Goal: Information Seeking & Learning: Learn about a topic

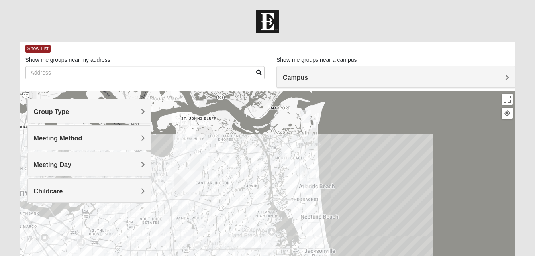
click at [69, 111] on span "Group Type" at bounding box center [51, 111] width 35 height 7
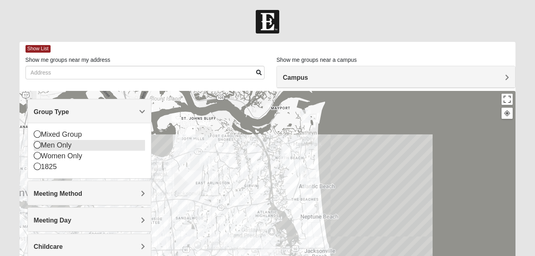
click at [37, 146] on icon at bounding box center [37, 144] width 7 height 7
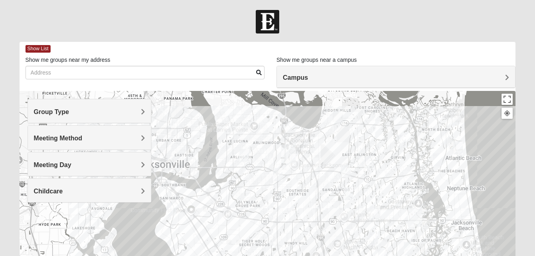
drag, startPoint x: 327, startPoint y: 186, endPoint x: 476, endPoint y: 156, distance: 151.8
click at [476, 156] on div at bounding box center [268, 250] width 496 height 318
click at [368, 161] on img "Mens Harbeson/Piper 32225" at bounding box center [369, 161] width 10 height 13
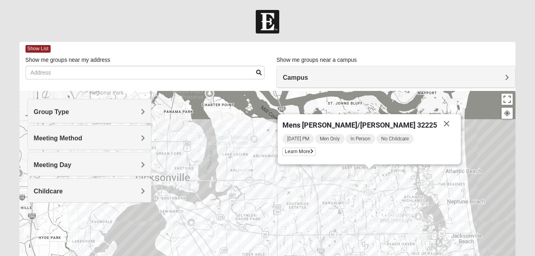
click at [346, 182] on img "Mens Vanning 32224" at bounding box center [346, 184] width 10 height 13
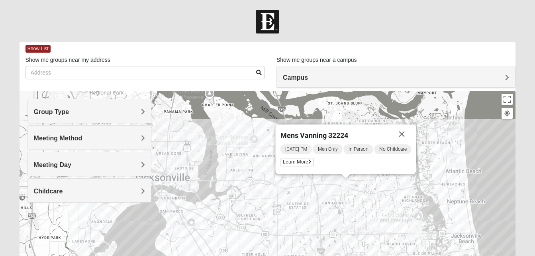
click at [437, 170] on img "Mens Boboc 32233" at bounding box center [438, 172] width 10 height 13
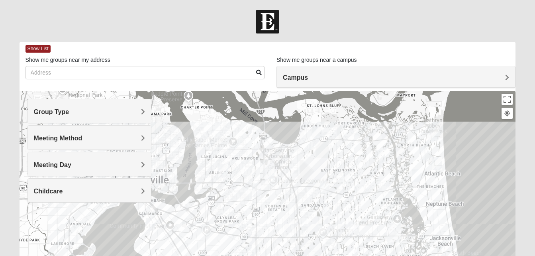
click at [439, 162] on img "Mens Militello 32233" at bounding box center [437, 162] width 10 height 13
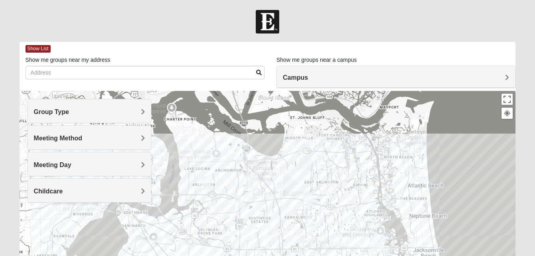
click at [409, 165] on img "Mens McCann 32233" at bounding box center [407, 164] width 10 height 13
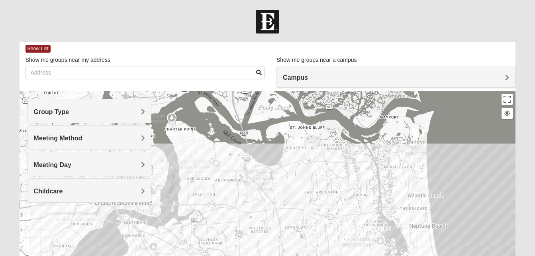
click at [418, 151] on img "Online Mens Hardy 32233" at bounding box center [417, 156] width 10 height 13
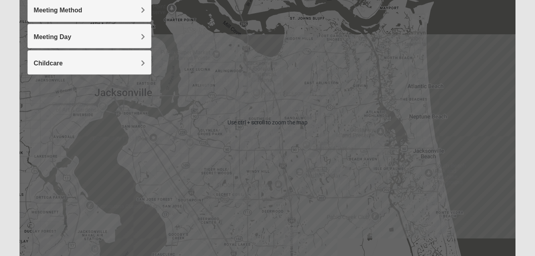
scroll to position [128, 0]
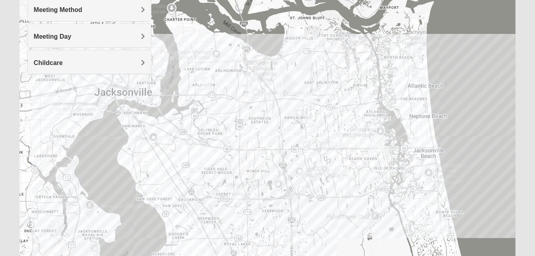
click at [301, 45] on img "Mens Mendonsa 32225" at bounding box center [300, 44] width 10 height 13
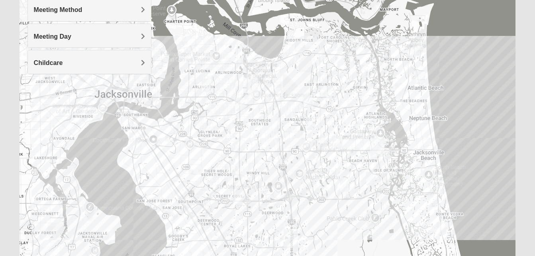
click at [311, 123] on img "Mens Haines 32246" at bounding box center [311, 123] width 10 height 13
click at [336, 141] on img "Mens Hamilton 32250" at bounding box center [337, 142] width 10 height 13
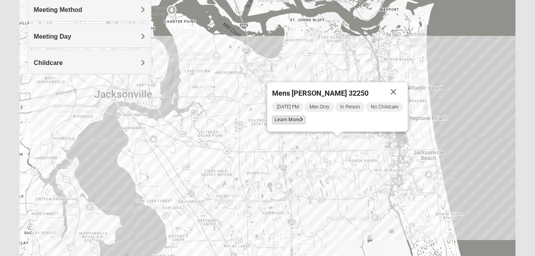
click at [288, 122] on span "Learn More" at bounding box center [287, 119] width 33 height 8
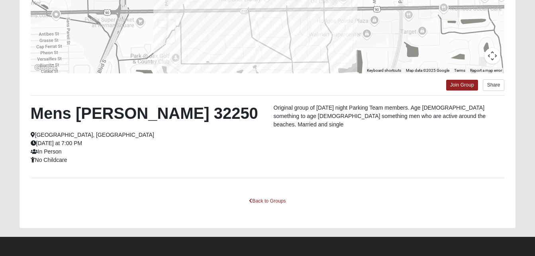
scroll to position [174, 0]
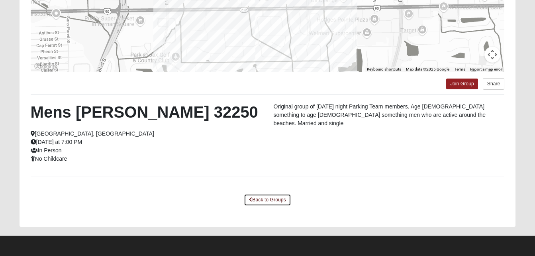
click at [275, 201] on link "Back to Groups" at bounding box center [267, 199] width 47 height 12
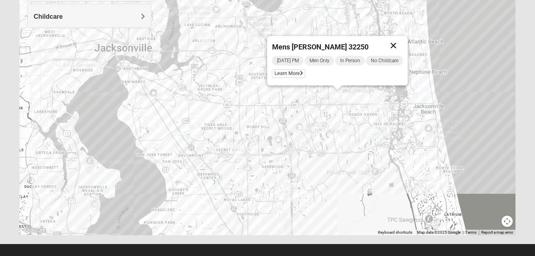
click at [398, 44] on button "Close" at bounding box center [392, 45] width 19 height 19
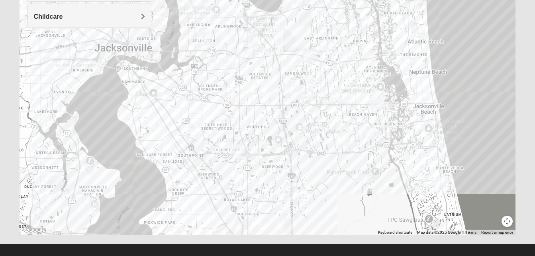
click at [242, 58] on img "Mens Gornoski 32225" at bounding box center [240, 57] width 10 height 13
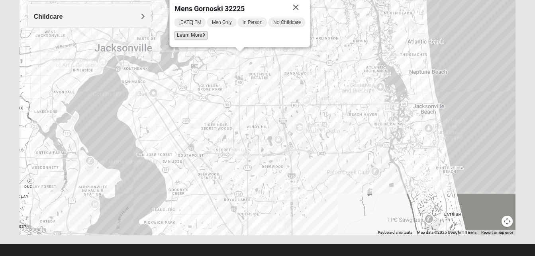
click at [195, 37] on span "Learn More" at bounding box center [190, 35] width 33 height 8
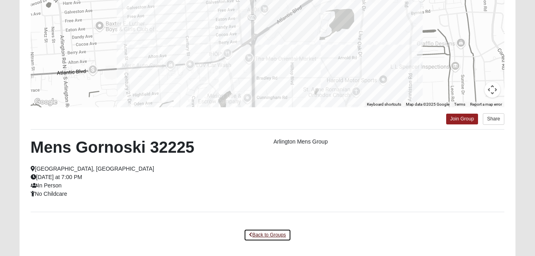
click at [278, 232] on link "Back to Groups" at bounding box center [267, 235] width 47 height 12
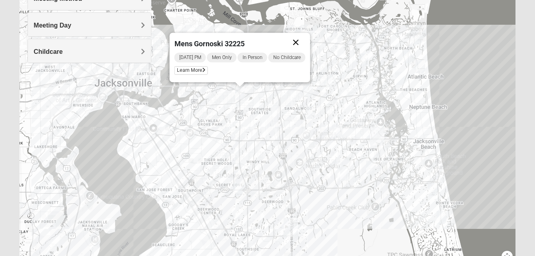
click at [296, 43] on button "Close" at bounding box center [295, 42] width 19 height 19
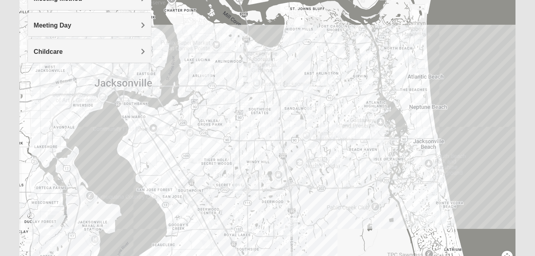
click at [252, 72] on img "Arlington" at bounding box center [250, 72] width 14 height 19
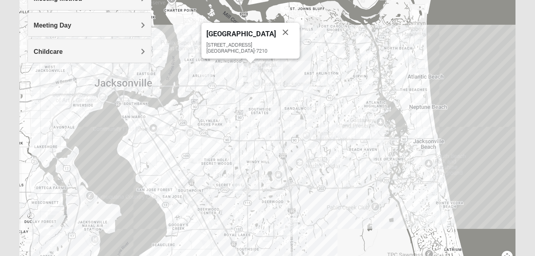
click at [254, 82] on div "Arlington [STREET_ADDRESS]" at bounding box center [268, 110] width 496 height 318
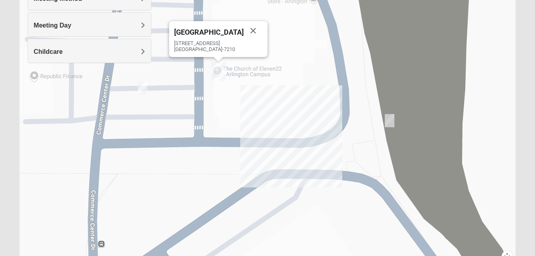
click at [391, 120] on img "On Campus Mens Harrison 32225" at bounding box center [390, 120] width 10 height 13
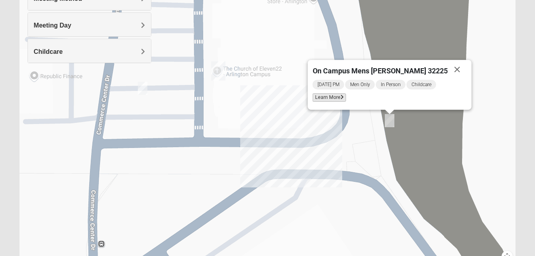
click at [346, 98] on span "Learn More" at bounding box center [328, 97] width 33 height 8
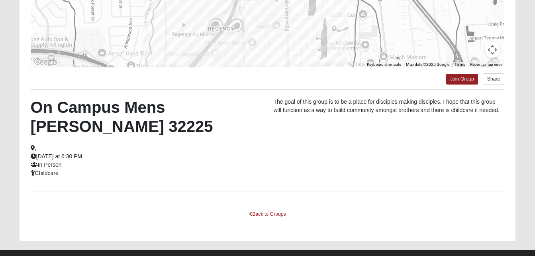
scroll to position [181, 0]
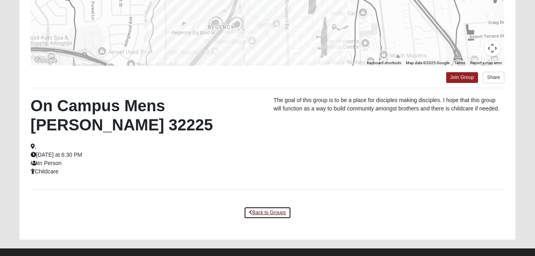
click at [260, 213] on link "Back to Groups" at bounding box center [267, 212] width 47 height 12
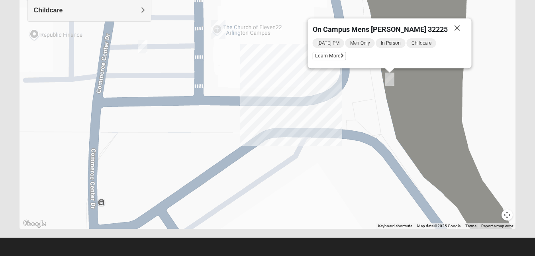
click at [142, 44] on img "Mens Barringer/Will 32225" at bounding box center [143, 46] width 10 height 13
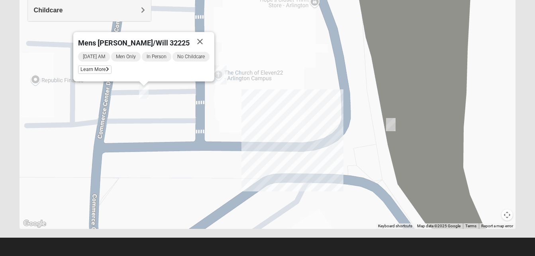
drag, startPoint x: 114, startPoint y: 64, endPoint x: 115, endPoint y: 110, distance: 46.6
click at [115, 110] on div "Mens [PERSON_NAME]/Will 32225 [DATE] AM Men Only In Person No Childcare Learn M…" at bounding box center [268, 69] width 496 height 318
click at [94, 68] on span "Learn More" at bounding box center [94, 69] width 33 height 8
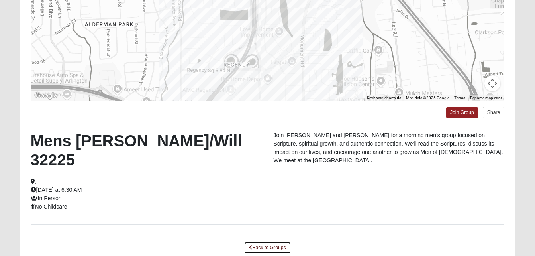
click at [277, 241] on link "Back to Groups" at bounding box center [267, 247] width 47 height 12
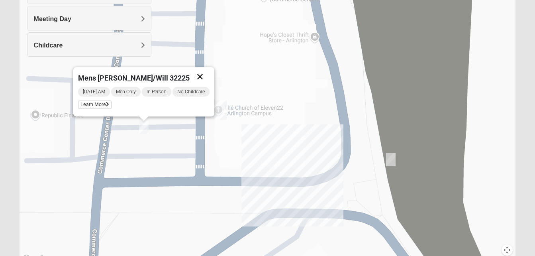
click at [204, 77] on button "Close" at bounding box center [199, 76] width 19 height 19
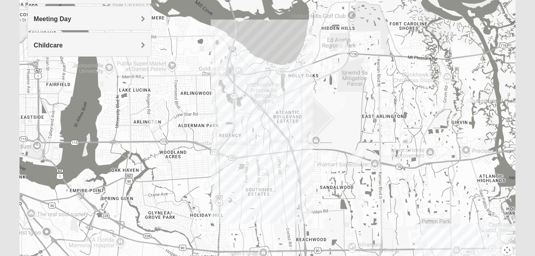
click at [356, 155] on img "Mens Vanning 32224" at bounding box center [357, 156] width 10 height 13
click at [415, 238] on img "Mens Hamilton 32250" at bounding box center [416, 238] width 10 height 13
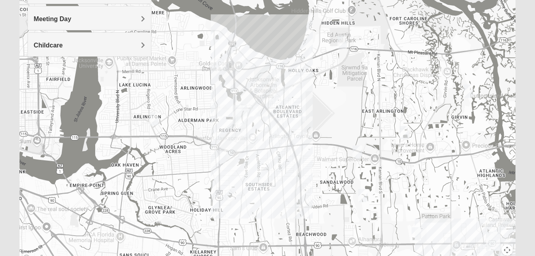
click at [403, 135] on img "Mens Harbeson/Piper 32225" at bounding box center [404, 132] width 10 height 13
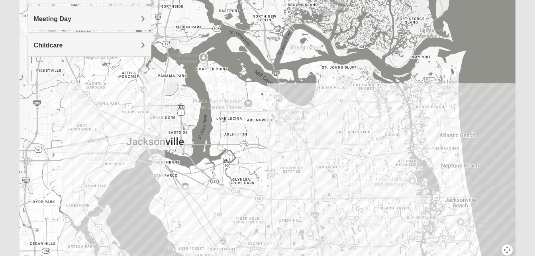
drag, startPoint x: 412, startPoint y: 150, endPoint x: 363, endPoint y: 153, distance: 49.4
click at [363, 153] on div at bounding box center [268, 104] width 496 height 318
click at [364, 213] on img "Mens Johnson 32224" at bounding box center [367, 215] width 10 height 13
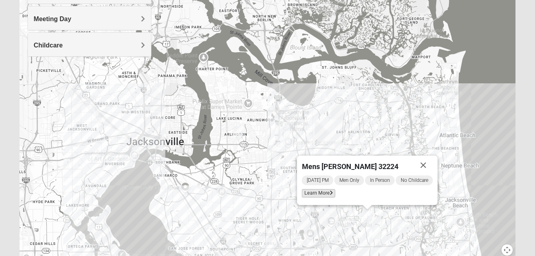
click at [321, 194] on span "Learn More" at bounding box center [317, 193] width 33 height 8
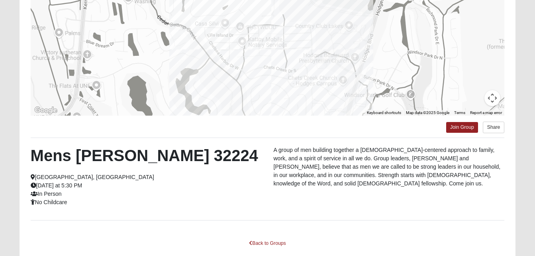
scroll to position [135, 0]
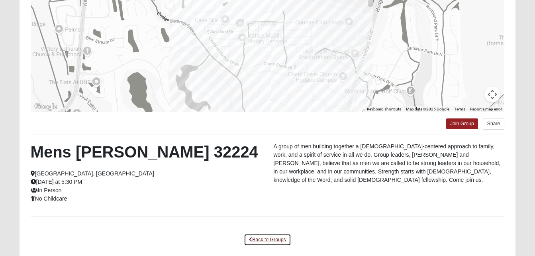
click at [259, 234] on link "Back to Groups" at bounding box center [267, 239] width 47 height 12
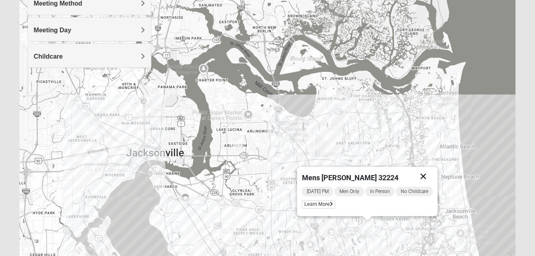
click at [424, 173] on button "Close" at bounding box center [422, 175] width 19 height 19
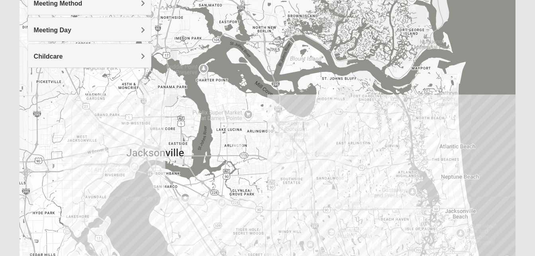
click at [401, 236] on img "Mens Schell 32224" at bounding box center [403, 236] width 10 height 13
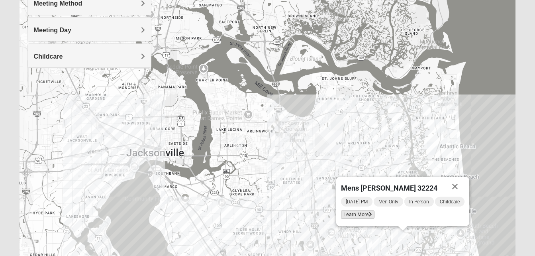
click at [365, 215] on span "Learn More" at bounding box center [357, 214] width 33 height 8
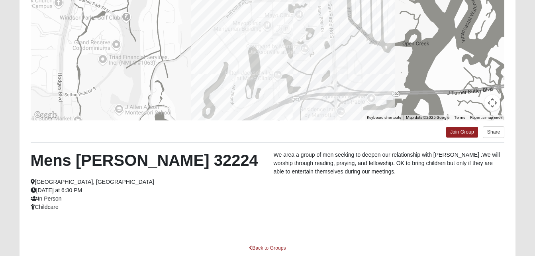
scroll to position [132, 0]
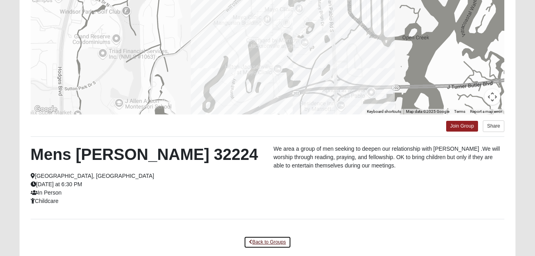
click at [270, 243] on link "Back to Groups" at bounding box center [267, 242] width 47 height 12
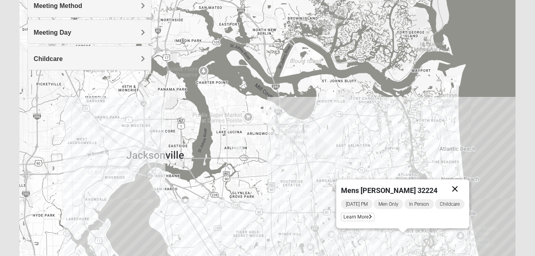
click at [457, 189] on button "Close" at bounding box center [454, 188] width 19 height 19
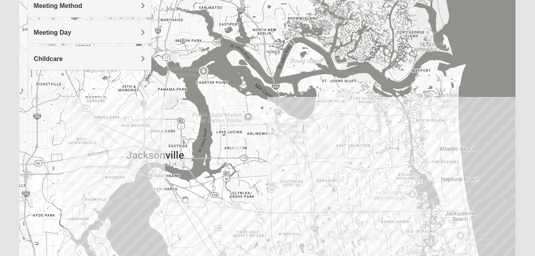
click at [385, 212] on div "To navigate, press the arrow keys." at bounding box center [268, 118] width 496 height 318
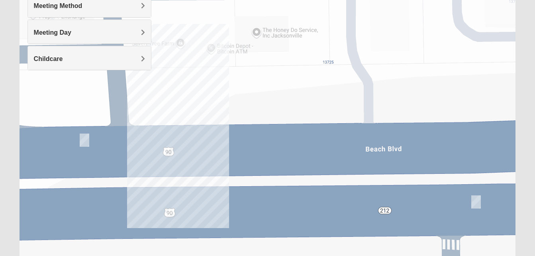
click at [477, 201] on img "Mens Brown 32224" at bounding box center [476, 201] width 10 height 13
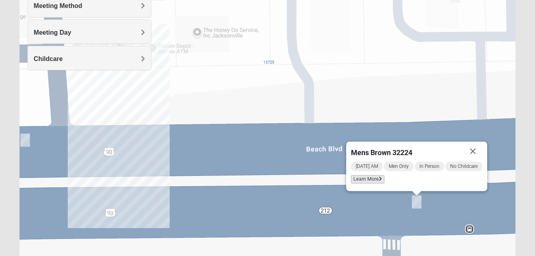
click at [370, 176] on span "Learn More" at bounding box center [367, 179] width 33 height 8
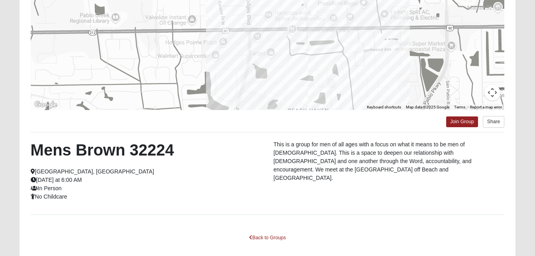
scroll to position [138, 0]
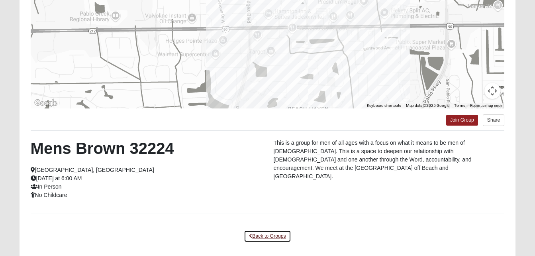
click at [279, 230] on link "Back to Groups" at bounding box center [267, 236] width 47 height 12
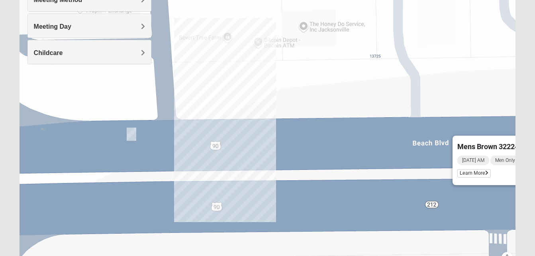
drag, startPoint x: 198, startPoint y: 155, endPoint x: 306, endPoint y: 155, distance: 107.9
click at [306, 155] on div "Mens Brown 32224 [DATE] AM Men Only In Person No Childcare Learn More" at bounding box center [268, 112] width 496 height 318
click at [131, 133] on img "Mens Swaim 32224" at bounding box center [132, 133] width 10 height 13
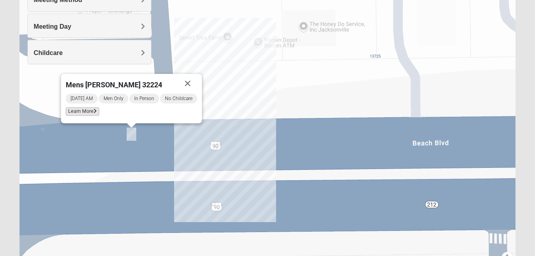
click at [78, 107] on span "Learn More" at bounding box center [82, 111] width 33 height 8
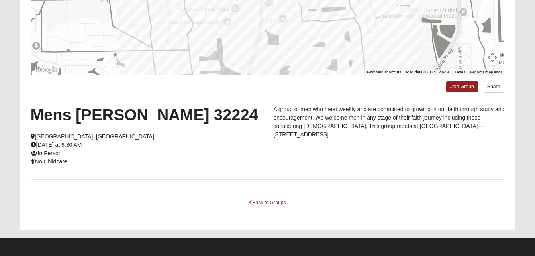
scroll to position [174, 0]
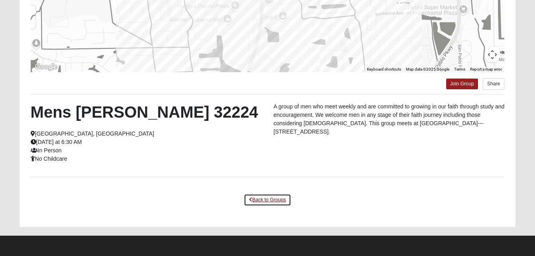
click at [264, 199] on link "Back to Groups" at bounding box center [267, 199] width 47 height 12
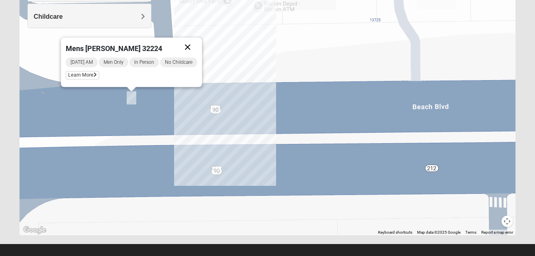
click at [191, 45] on button "Close" at bounding box center [187, 46] width 19 height 19
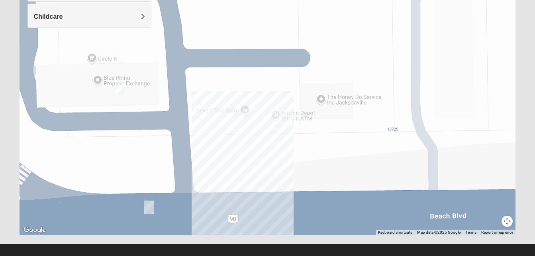
drag, startPoint x: 191, startPoint y: 45, endPoint x: 209, endPoint y: 155, distance: 111.3
click at [209, 155] on div at bounding box center [268, 75] width 496 height 318
click at [121, 86] on img "Mens Dobson 32224" at bounding box center [120, 88] width 10 height 13
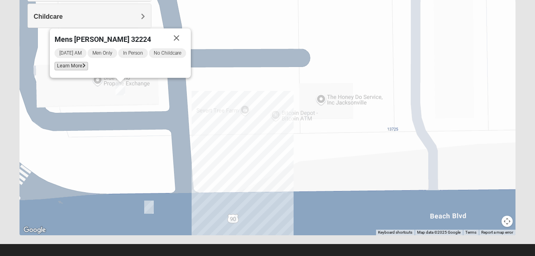
click at [76, 64] on span "Learn More" at bounding box center [71, 66] width 33 height 8
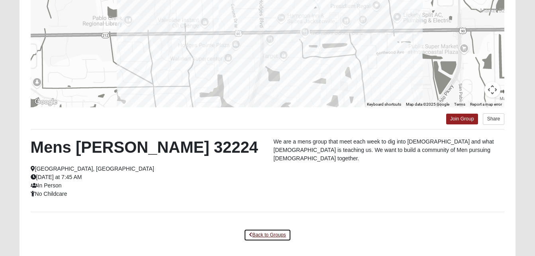
click at [273, 236] on link "Back to Groups" at bounding box center [267, 235] width 47 height 12
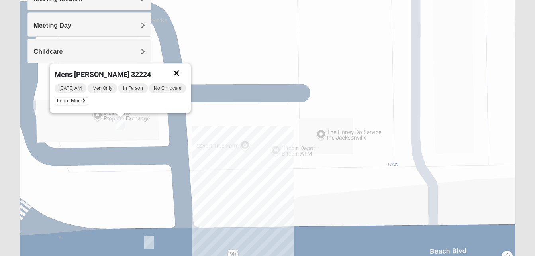
click at [178, 72] on button "Close" at bounding box center [176, 72] width 19 height 19
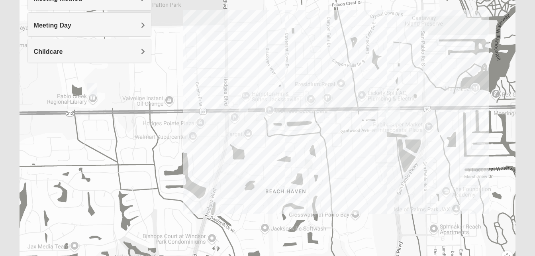
drag, startPoint x: 225, startPoint y: 119, endPoint x: 233, endPoint y: 106, distance: 14.7
click at [233, 106] on div at bounding box center [268, 110] width 496 height 318
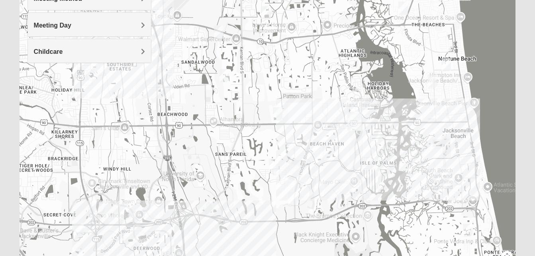
click at [433, 82] on img "Mens Crytzer/Siemion 32250" at bounding box center [433, 80] width 10 height 13
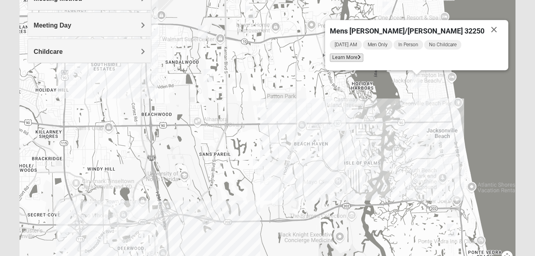
click at [363, 57] on span "Learn More" at bounding box center [346, 57] width 33 height 8
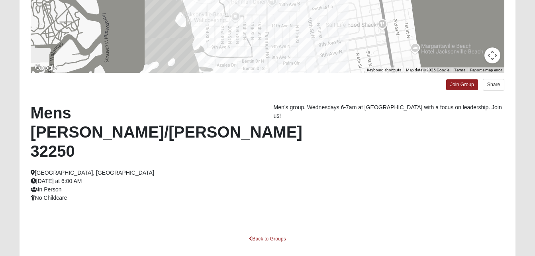
scroll to position [174, 0]
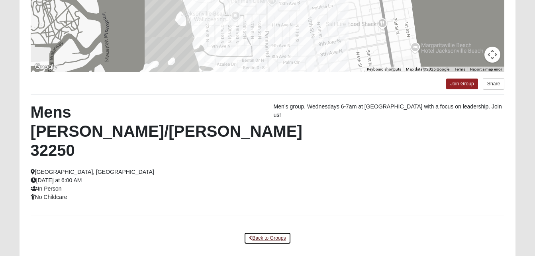
click at [278, 232] on link "Back to Groups" at bounding box center [267, 238] width 47 height 12
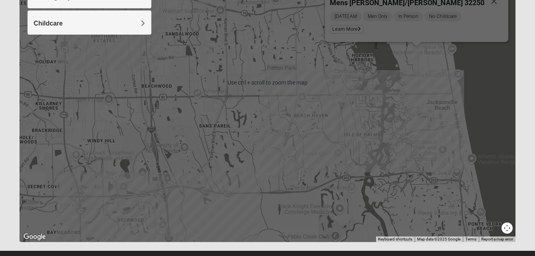
scroll to position [154, 0]
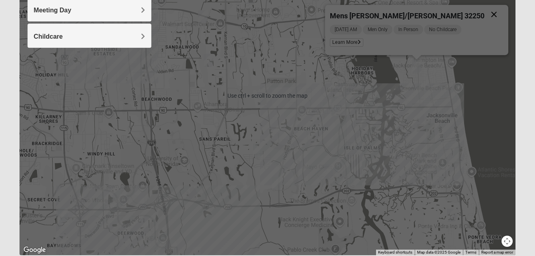
click at [484, 13] on button "Close" at bounding box center [493, 14] width 19 height 19
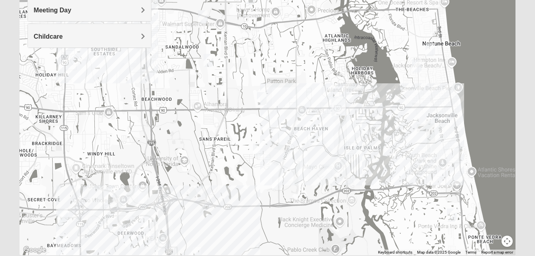
click at [432, 48] on img "Mens Coker 32250" at bounding box center [430, 49] width 10 height 13
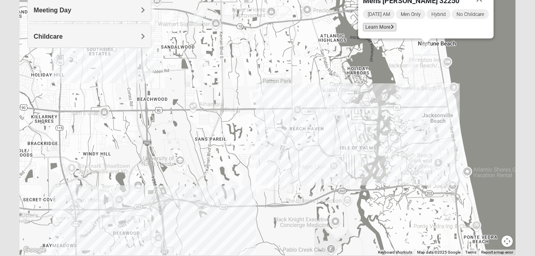
click at [389, 25] on span "Learn More" at bounding box center [379, 27] width 33 height 8
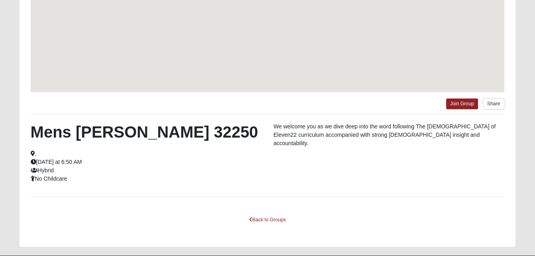
scroll to position [119, 0]
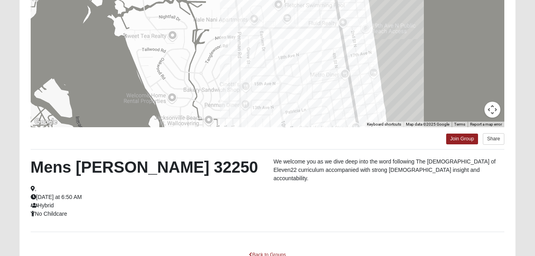
drag, startPoint x: 389, startPoint y: 25, endPoint x: 416, endPoint y: 10, distance: 31.0
click at [416, 10] on div at bounding box center [268, 47] width 474 height 159
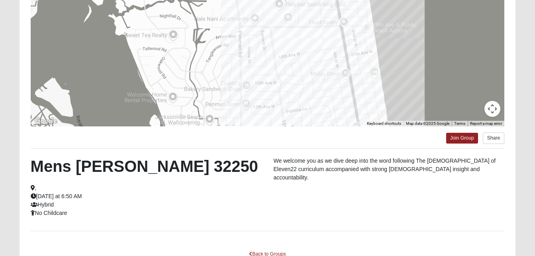
scroll to position [121, 0]
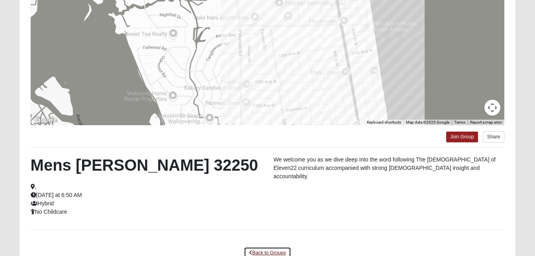
click at [272, 249] on link "Back to Groups" at bounding box center [267, 252] width 47 height 12
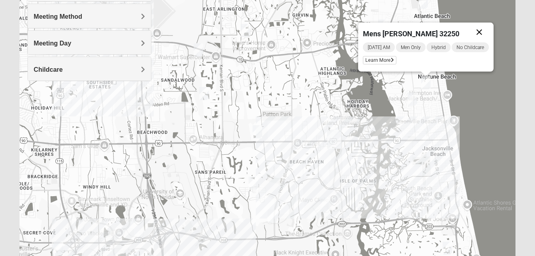
click at [478, 31] on button "Close" at bounding box center [478, 32] width 19 height 19
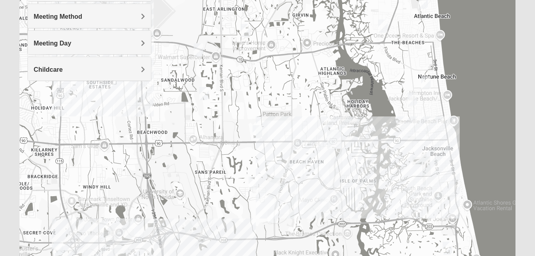
click at [446, 131] on div "To navigate, press the arrow keys." at bounding box center [268, 128] width 496 height 318
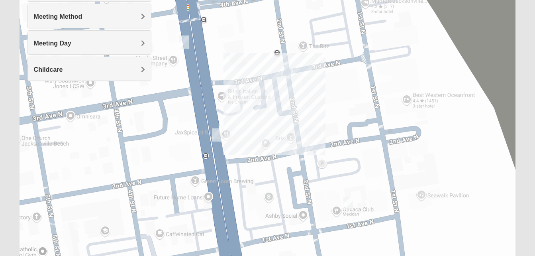
click at [350, 201] on img "Mens McLauchlan 32250" at bounding box center [348, 202] width 10 height 13
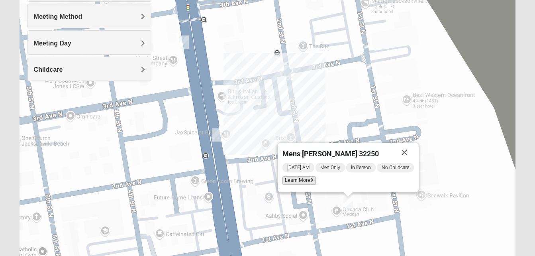
click at [306, 181] on span "Learn More" at bounding box center [298, 180] width 33 height 8
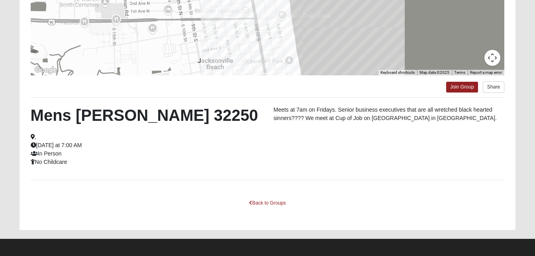
scroll to position [174, 0]
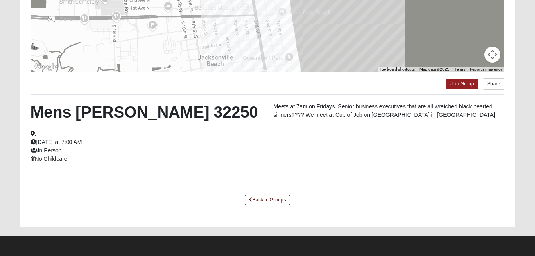
click at [262, 198] on link "Back to Groups" at bounding box center [267, 199] width 47 height 12
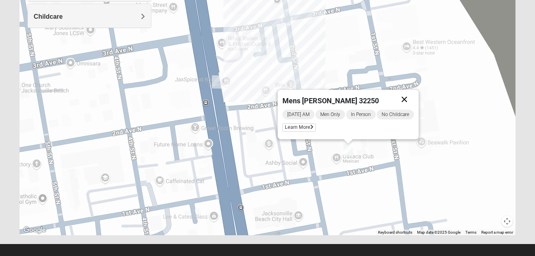
click at [400, 96] on button "Close" at bounding box center [404, 99] width 19 height 19
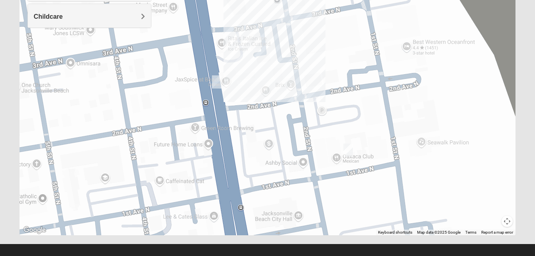
click at [219, 82] on img "Mens Sellers 32250" at bounding box center [217, 81] width 10 height 13
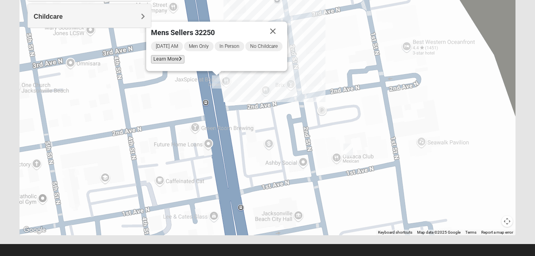
click at [167, 60] on span "Learn More" at bounding box center [167, 59] width 33 height 8
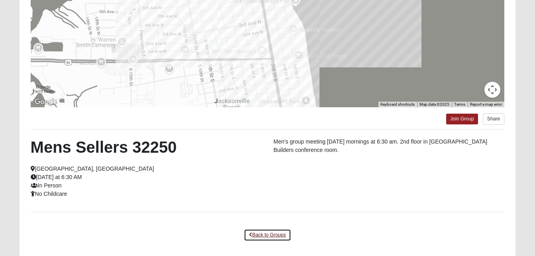
click at [271, 236] on link "Back to Groups" at bounding box center [267, 235] width 47 height 12
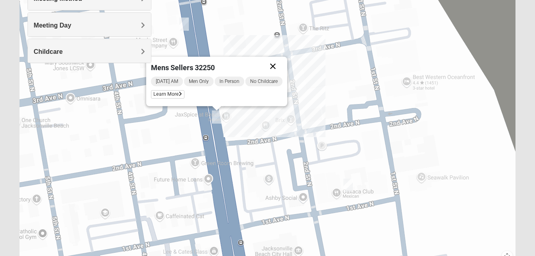
click at [275, 65] on button "Close" at bounding box center [272, 66] width 19 height 19
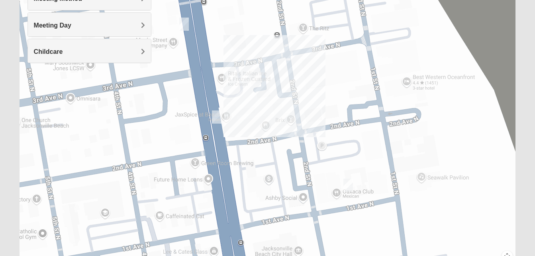
click at [184, 23] on img "Mens Mauney/Windesheim 32266" at bounding box center [184, 24] width 10 height 13
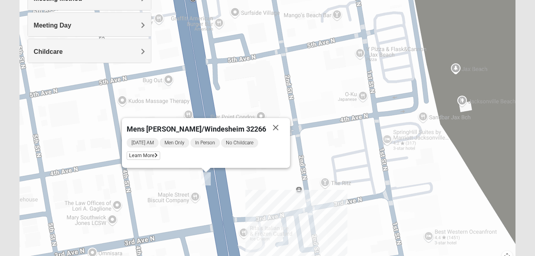
drag, startPoint x: 213, startPoint y: 53, endPoint x: 236, endPoint y: 198, distance: 146.3
click at [156, 157] on span "Learn More" at bounding box center [143, 155] width 33 height 8
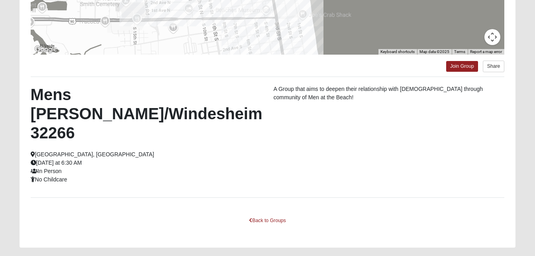
scroll to position [193, 0]
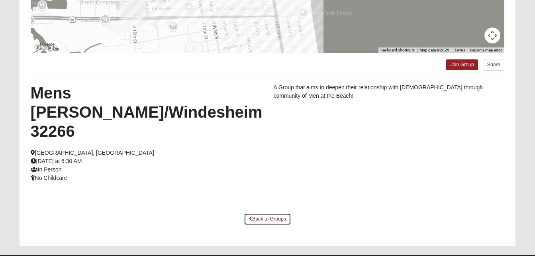
click at [276, 213] on link "Back to Groups" at bounding box center [267, 219] width 47 height 12
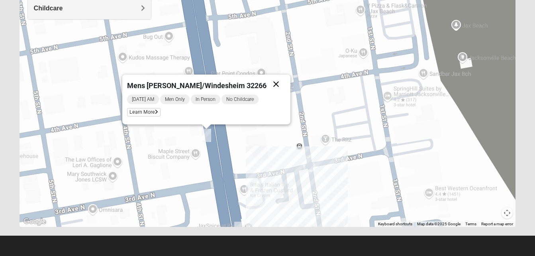
click at [266, 86] on button "Close" at bounding box center [275, 83] width 19 height 19
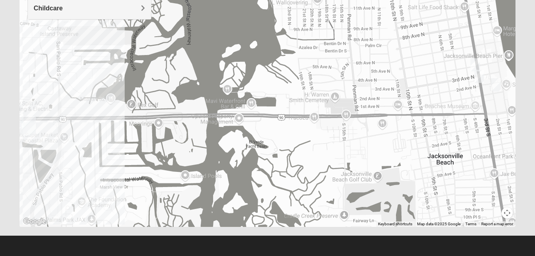
drag, startPoint x: 87, startPoint y: 119, endPoint x: 393, endPoint y: 102, distance: 306.2
click at [393, 102] on div at bounding box center [268, 67] width 496 height 318
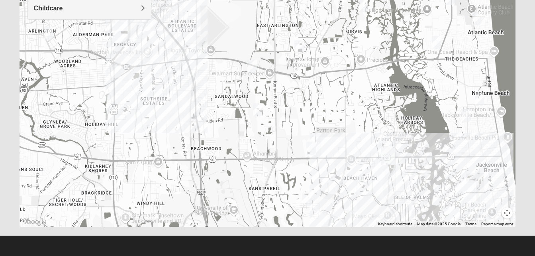
drag, startPoint x: 195, startPoint y: 90, endPoint x: 396, endPoint y: 112, distance: 201.9
click at [396, 112] on div at bounding box center [268, 67] width 496 height 318
click at [303, 47] on img "Mens Harbeson/Piper 32225" at bounding box center [299, 46] width 10 height 13
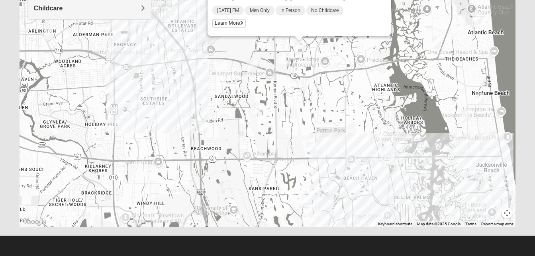
click at [251, 68] on img "Mens Vanning 32224" at bounding box center [252, 66] width 10 height 13
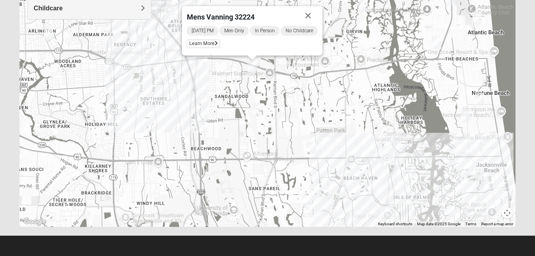
click at [259, 113] on img "Mens Haines 32246" at bounding box center [258, 109] width 10 height 13
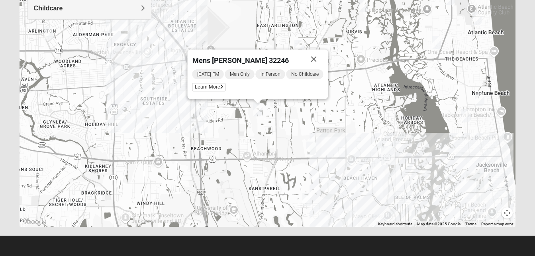
click at [117, 68] on img "Mens Gornoski 32225" at bounding box center [116, 70] width 10 height 13
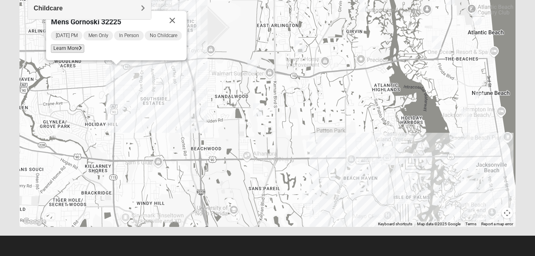
click at [73, 49] on span "Learn More" at bounding box center [67, 48] width 33 height 8
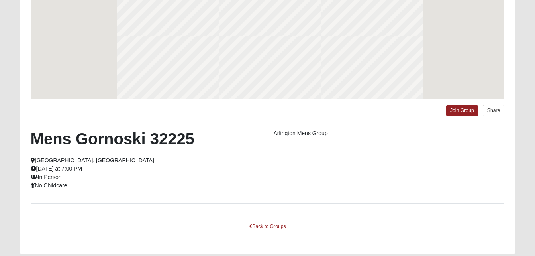
click at [73, 45] on div at bounding box center [268, 18] width 474 height 159
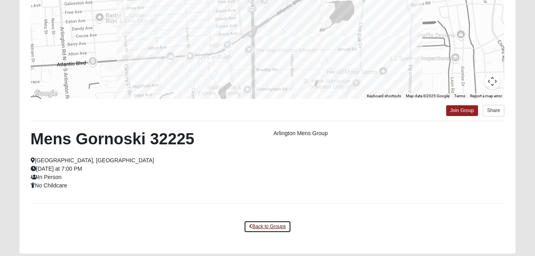
click at [270, 223] on link "Back to Groups" at bounding box center [267, 226] width 47 height 12
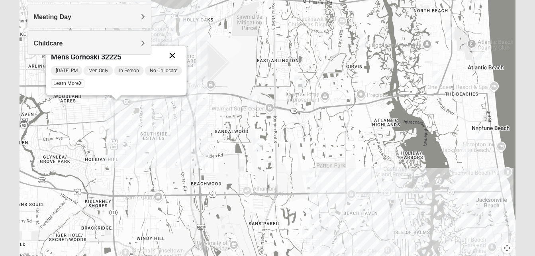
click at [173, 56] on button "Close" at bounding box center [171, 55] width 19 height 19
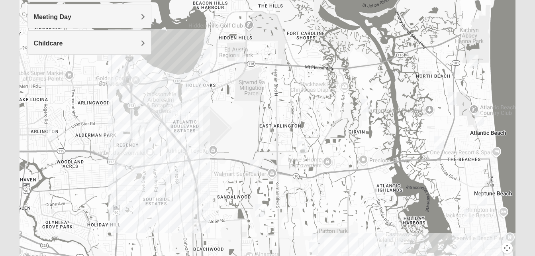
drag, startPoint x: 169, startPoint y: 105, endPoint x: 171, endPoint y: 173, distance: 67.7
click at [171, 173] on div at bounding box center [268, 102] width 496 height 318
click at [140, 137] on img "Arlington" at bounding box center [137, 129] width 14 height 19
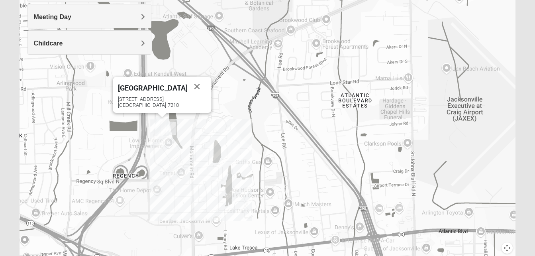
drag, startPoint x: 62, startPoint y: 162, endPoint x: 228, endPoint y: 153, distance: 165.5
click at [228, 153] on div "Arlington [STREET_ADDRESS]" at bounding box center [268, 102] width 496 height 318
click at [172, 129] on img "On Campus Mens Harrison 32225" at bounding box center [171, 128] width 10 height 13
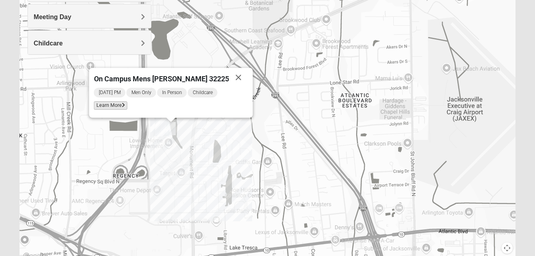
click at [127, 104] on span "Learn More" at bounding box center [110, 105] width 33 height 8
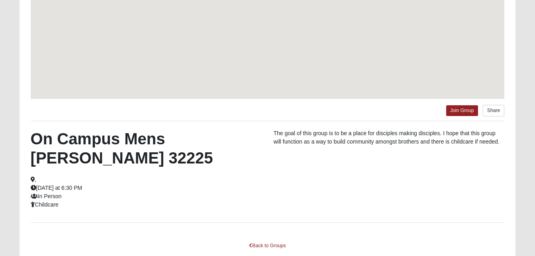
scroll to position [113, 0]
